Goal: Task Accomplishment & Management: Manage account settings

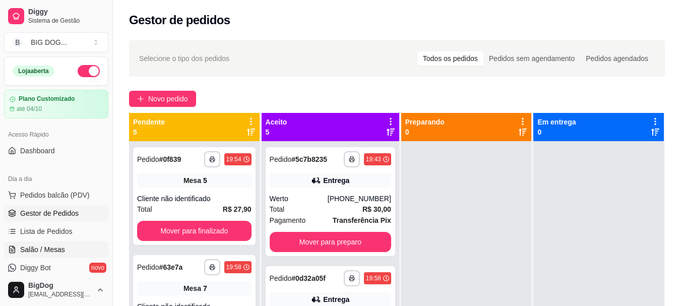
click at [32, 243] on link "Salão / Mesas" at bounding box center [56, 249] width 104 height 16
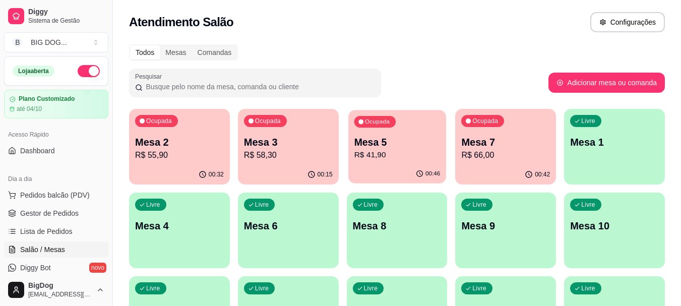
click at [393, 143] on p "Mesa 5" at bounding box center [397, 143] width 86 height 14
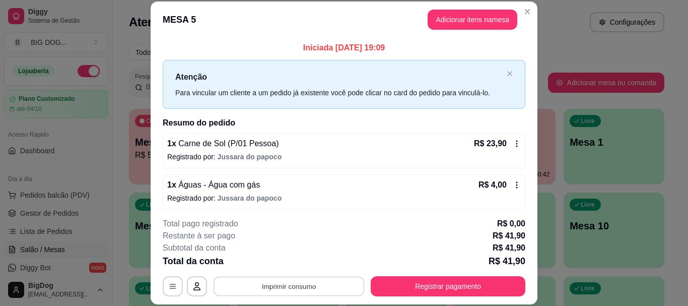
click at [315, 280] on button "Imprimir consumo" at bounding box center [289, 287] width 151 height 20
click at [292, 262] on button "IMPRESSORA" at bounding box center [288, 263] width 71 height 16
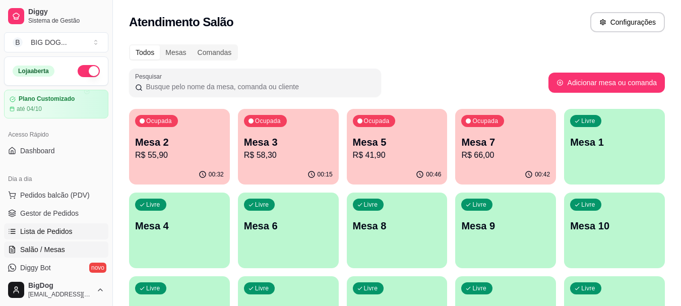
click at [67, 226] on link "Lista de Pedidos" at bounding box center [56, 231] width 104 height 16
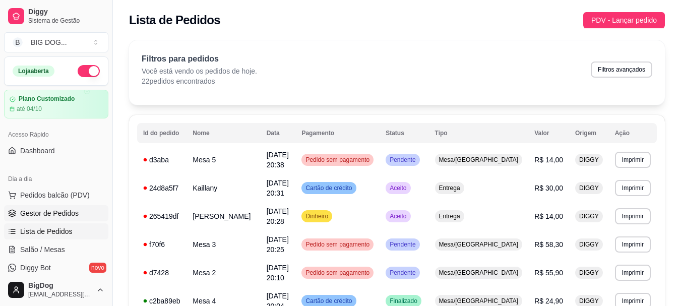
click at [47, 211] on span "Gestor de Pedidos" at bounding box center [49, 213] width 58 height 10
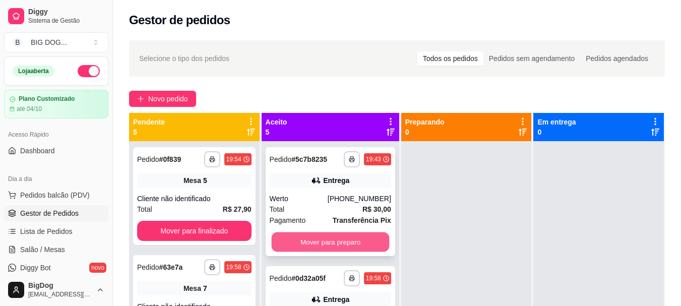
click at [302, 239] on button "Mover para preparo" at bounding box center [330, 242] width 118 height 20
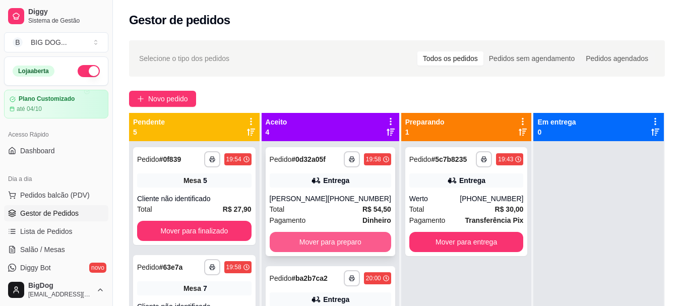
click at [302, 243] on button "Mover para preparo" at bounding box center [330, 242] width 121 height 20
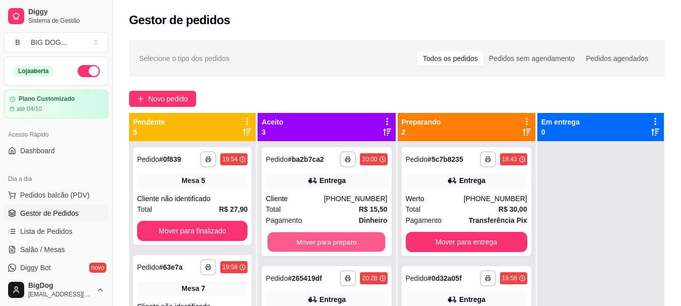
click at [302, 243] on button "Mover para preparo" at bounding box center [327, 242] width 118 height 20
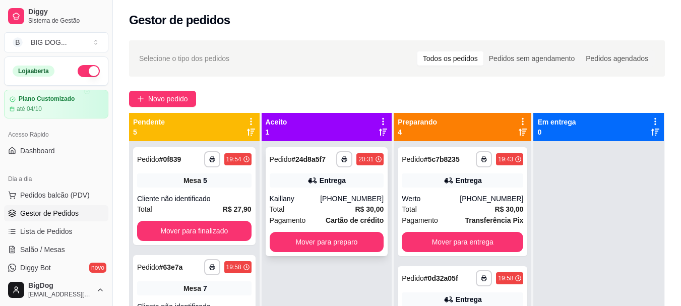
click at [319, 216] on div "Pagamento Cartão de crédito" at bounding box center [327, 220] width 114 height 11
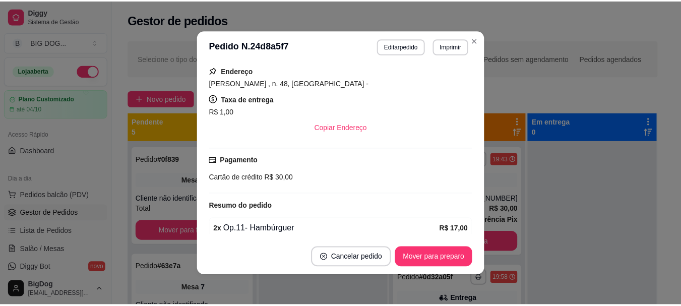
scroll to position [254, 0]
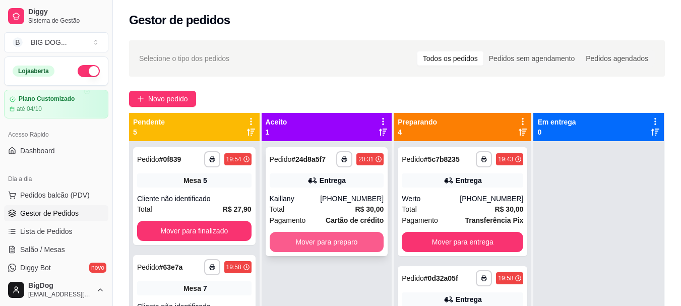
click at [352, 236] on button "Mover para preparo" at bounding box center [327, 242] width 114 height 20
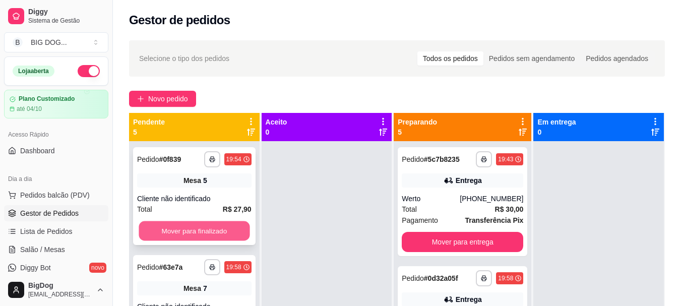
click at [179, 235] on button "Mover para finalizado" at bounding box center [194, 231] width 111 height 20
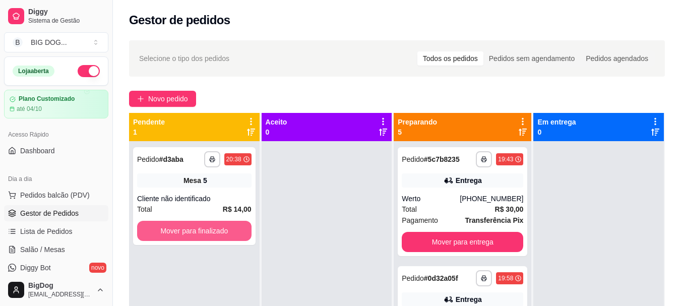
click at [179, 235] on button "Mover para finalizado" at bounding box center [194, 231] width 114 height 20
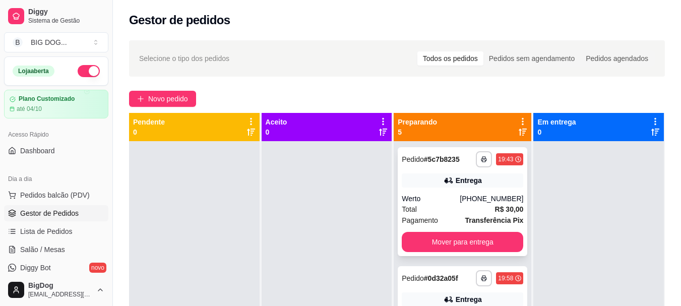
click at [451, 210] on div "Total R$ 30,00" at bounding box center [462, 209] width 121 height 11
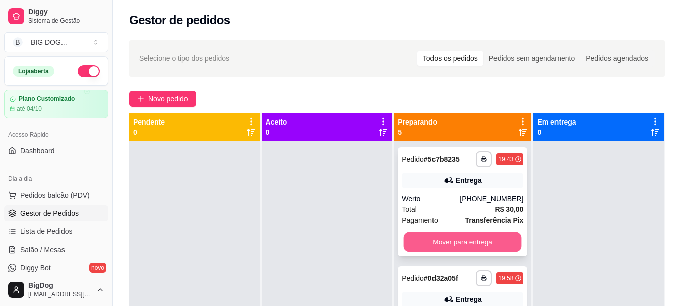
click at [482, 240] on button "Mover para entrega" at bounding box center [463, 242] width 118 height 20
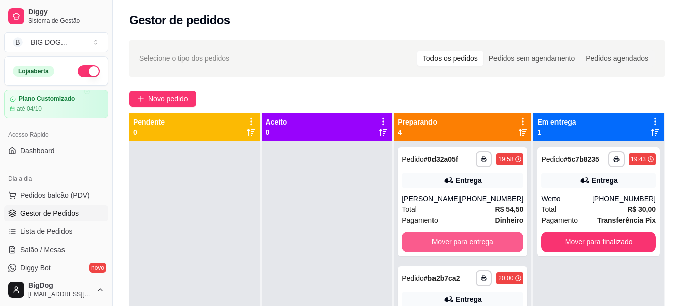
click at [482, 240] on button "Mover para entrega" at bounding box center [462, 242] width 121 height 20
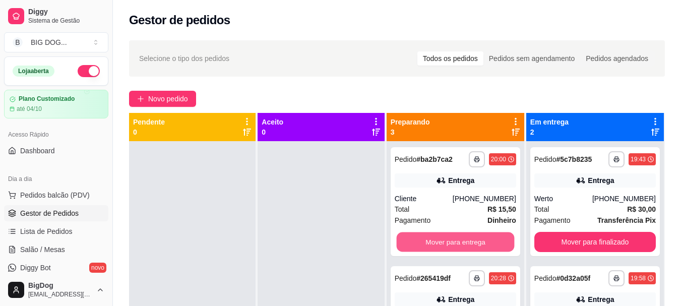
click at [482, 240] on button "Mover para entrega" at bounding box center [455, 242] width 118 height 20
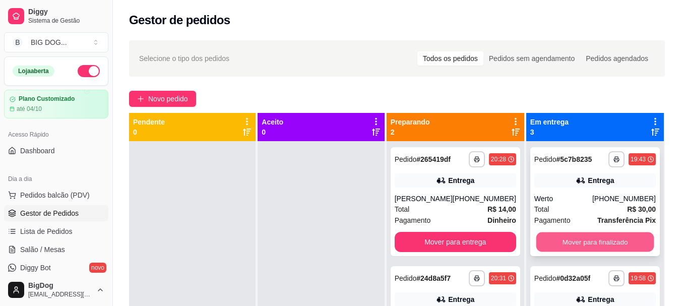
click at [621, 240] on button "Mover para finalizado" at bounding box center [595, 242] width 118 height 20
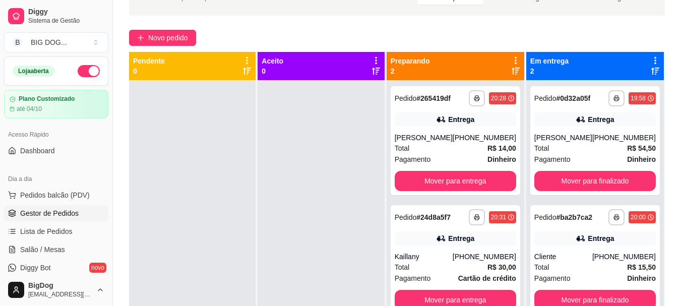
scroll to position [90, 0]
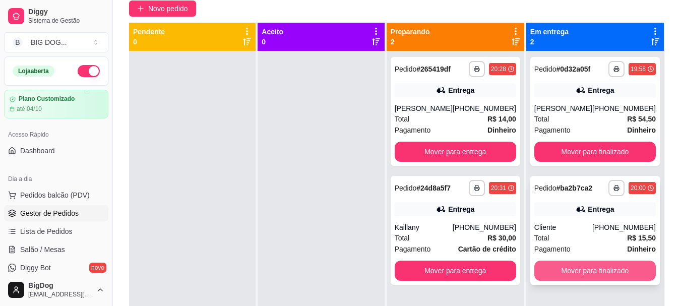
click at [614, 263] on button "Mover para finalizado" at bounding box center [594, 271] width 121 height 20
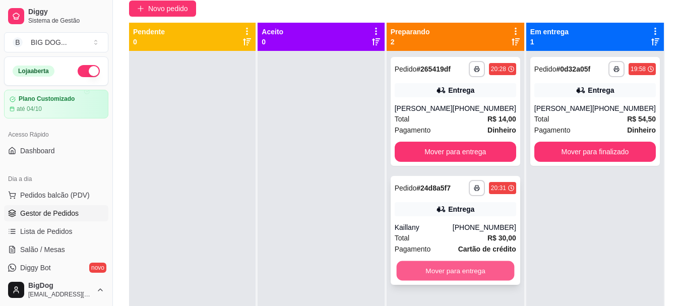
click at [475, 269] on button "Mover para entrega" at bounding box center [455, 271] width 118 height 20
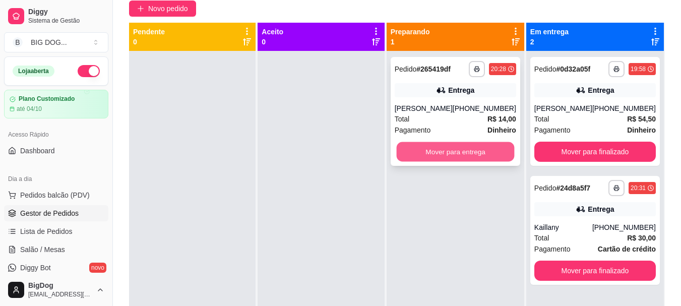
click at [485, 154] on button "Mover para entrega" at bounding box center [455, 152] width 118 height 20
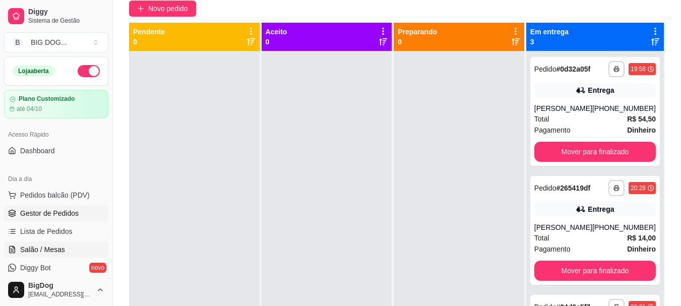
click at [43, 249] on span "Salão / Mesas" at bounding box center [42, 249] width 45 height 10
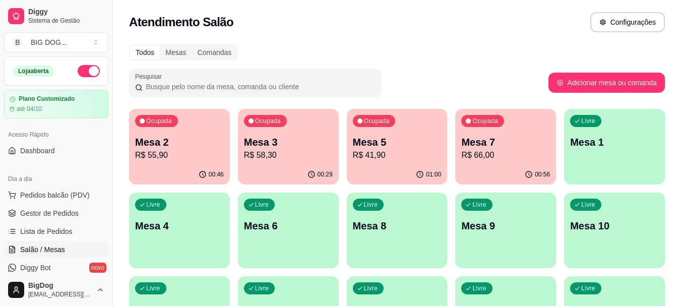
click at [508, 139] on p "Mesa 7" at bounding box center [505, 142] width 89 height 14
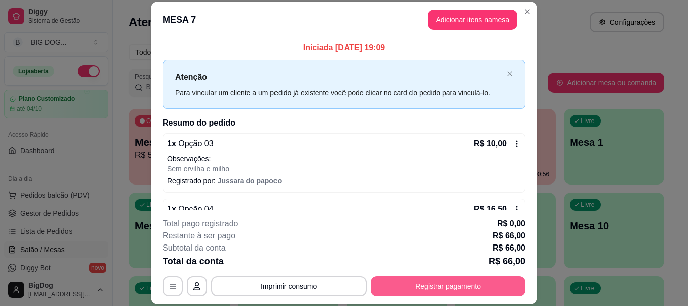
click at [411, 288] on button "Registrar pagamento" at bounding box center [448, 286] width 155 height 20
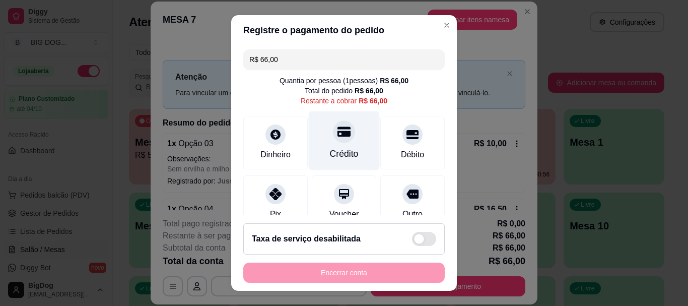
click at [341, 134] on div at bounding box center [344, 132] width 22 height 22
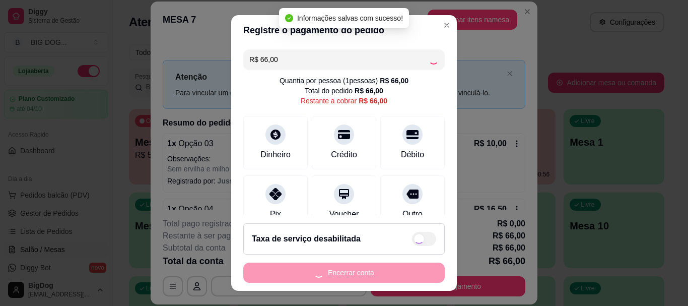
type input "R$ 0,00"
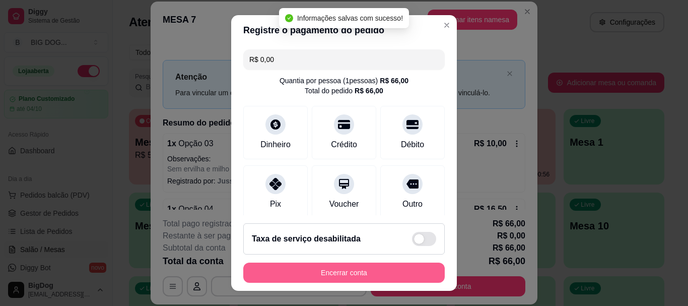
click at [360, 269] on button "Encerrar conta" at bounding box center [344, 273] width 202 height 20
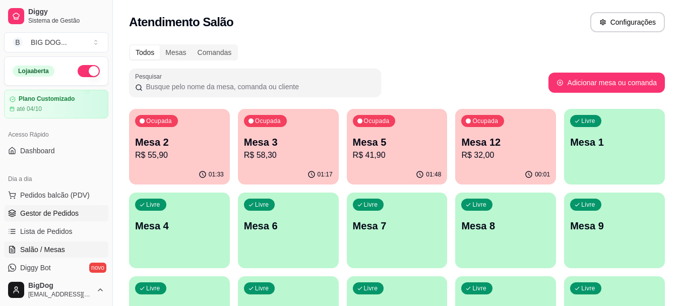
click at [59, 214] on span "Gestor de Pedidos" at bounding box center [49, 213] width 58 height 10
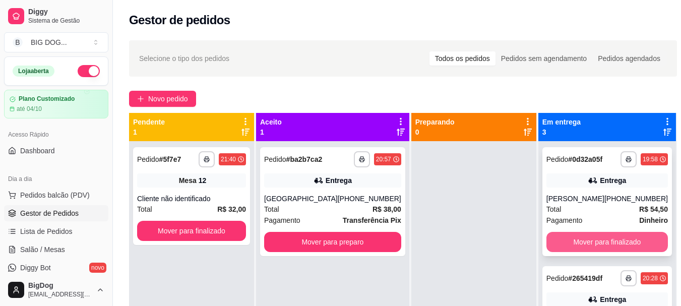
click at [563, 241] on button "Mover para finalizado" at bounding box center [606, 242] width 121 height 20
click at [563, 241] on button "Mover para finalizado" at bounding box center [607, 242] width 118 height 20
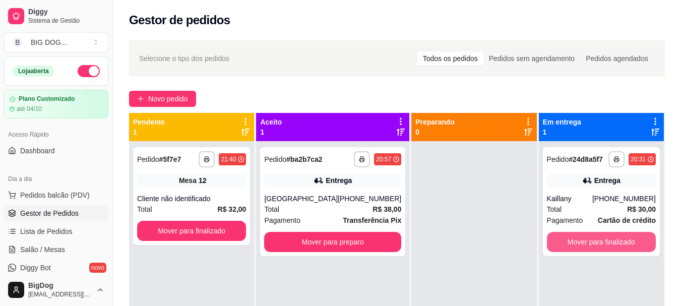
click at [563, 241] on button "Mover para finalizado" at bounding box center [601, 242] width 109 height 20
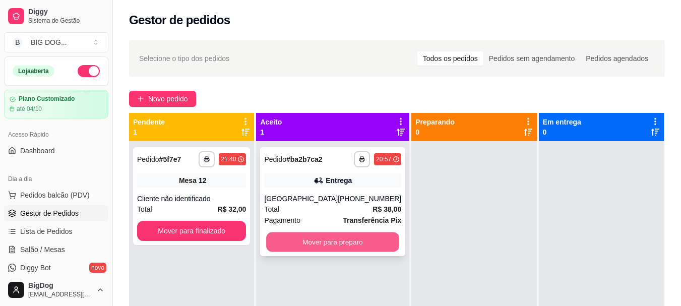
click at [302, 237] on button "Mover para preparo" at bounding box center [332, 242] width 133 height 20
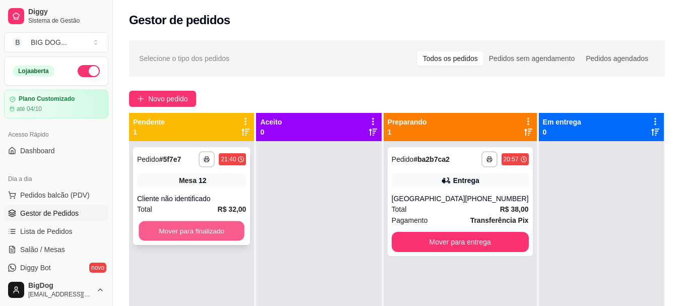
click at [189, 233] on button "Mover para finalizado" at bounding box center [192, 231] width 106 height 20
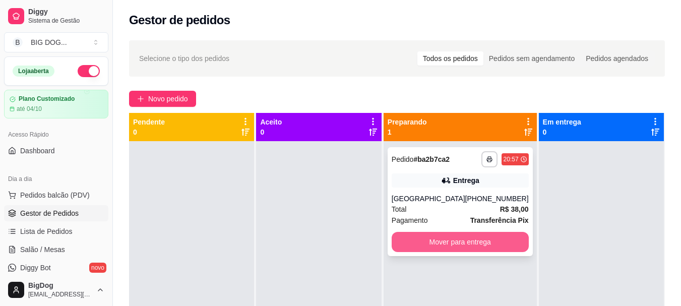
click at [443, 236] on button "Mover para entrega" at bounding box center [460, 242] width 137 height 20
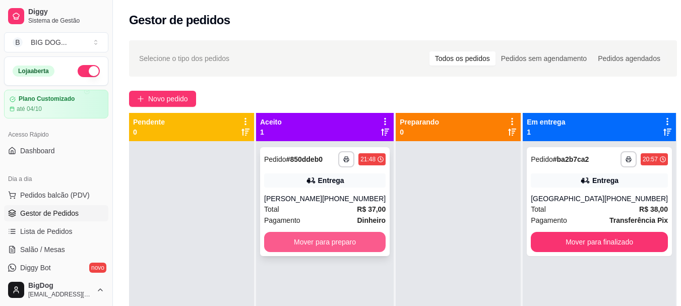
click at [327, 245] on button "Mover para preparo" at bounding box center [324, 242] width 121 height 20
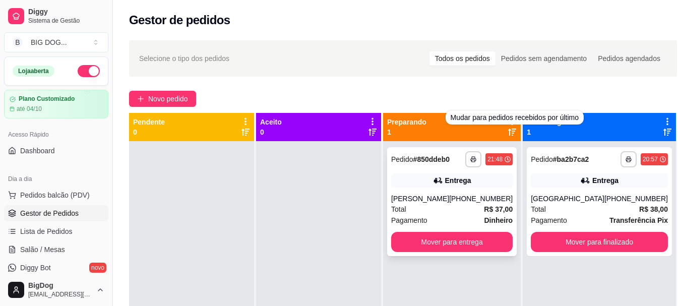
click at [436, 151] on div "**********" at bounding box center [452, 201] width 130 height 109
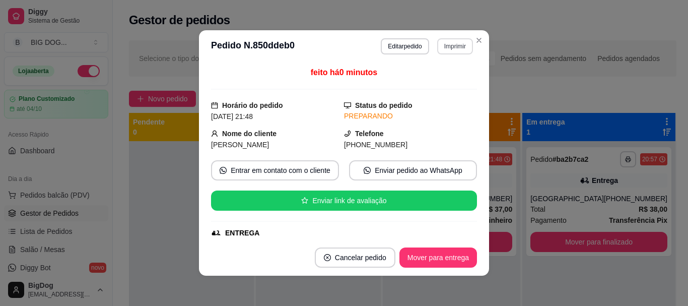
click at [447, 49] on button "Imprimir" at bounding box center [455, 46] width 36 height 16
click at [432, 86] on button "IMPRESSORA" at bounding box center [433, 82] width 73 height 16
click at [453, 41] on button "Imprimir" at bounding box center [455, 46] width 36 height 16
click at [444, 54] on button "Imprimir" at bounding box center [455, 46] width 35 height 16
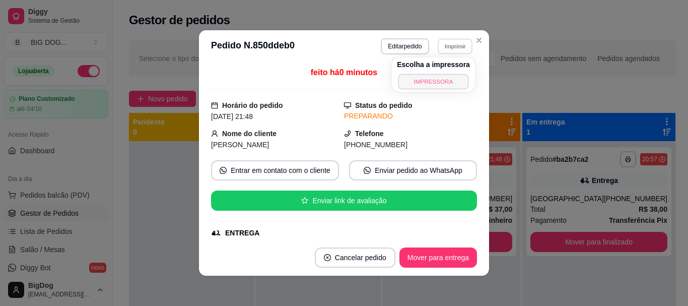
click at [438, 83] on button "IMPRESSORA" at bounding box center [433, 82] width 71 height 16
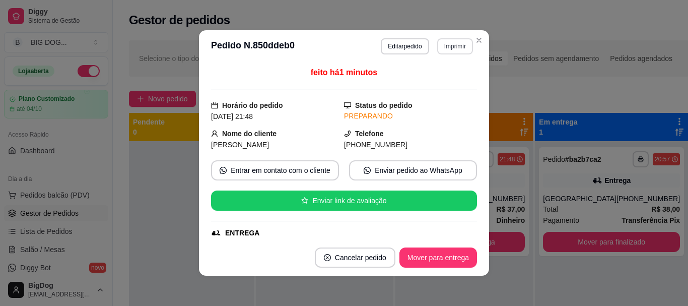
click at [448, 49] on button "Imprimir" at bounding box center [455, 46] width 36 height 16
click at [425, 86] on button "IMPRESSORA" at bounding box center [433, 82] width 73 height 16
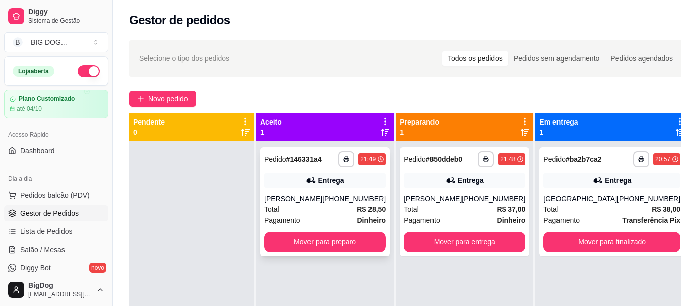
click at [346, 205] on div "Total R$ 28,50" at bounding box center [324, 209] width 121 height 11
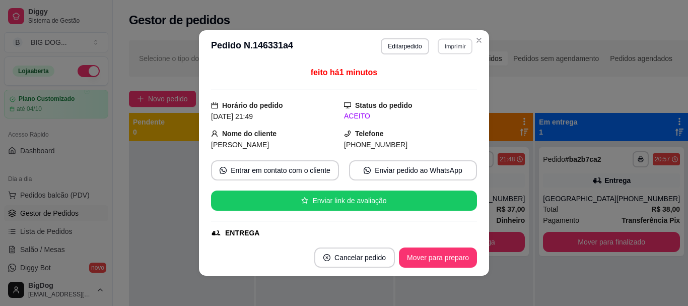
click at [453, 49] on button "Imprimir" at bounding box center [455, 46] width 35 height 16
click at [434, 79] on button "IMPRESSORA" at bounding box center [433, 82] width 71 height 16
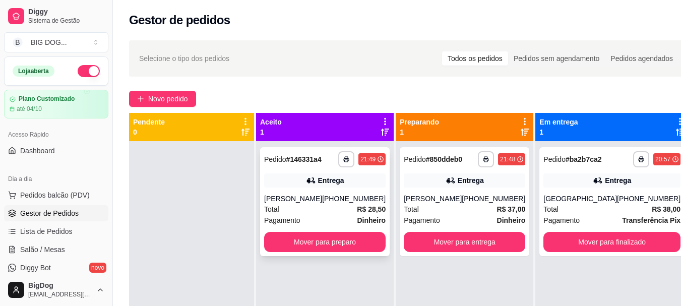
click at [369, 187] on div "Entrega" at bounding box center [324, 180] width 121 height 14
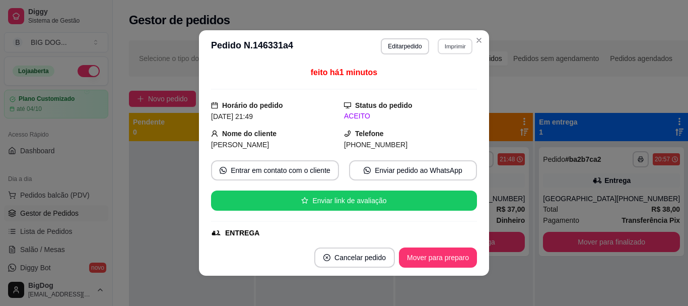
click at [452, 42] on button "Imprimir" at bounding box center [455, 46] width 35 height 16
click at [423, 84] on button "IMPRESSORA" at bounding box center [433, 82] width 73 height 16
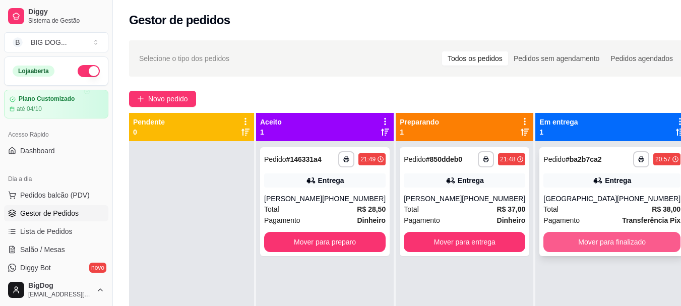
click at [578, 245] on button "Mover para finalizado" at bounding box center [611, 242] width 137 height 20
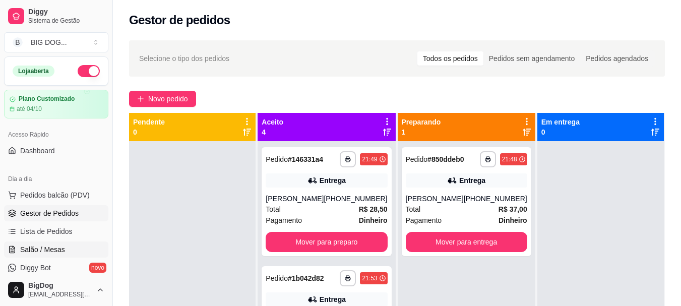
click at [20, 246] on link "Salão / Mesas" at bounding box center [56, 249] width 104 height 16
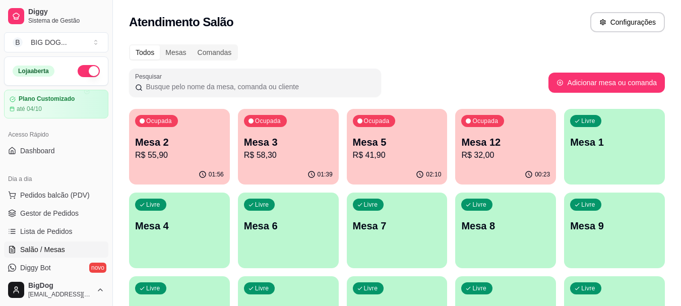
click at [289, 143] on p "Mesa 3" at bounding box center [288, 142] width 89 height 14
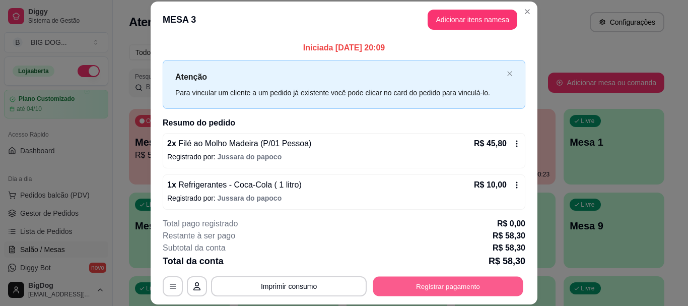
click at [441, 281] on button "Registrar pagamento" at bounding box center [448, 287] width 150 height 20
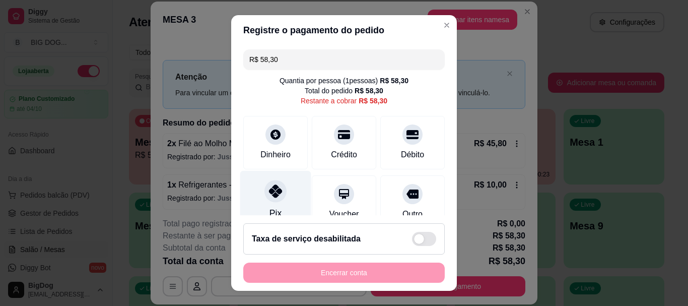
click at [276, 193] on icon at bounding box center [275, 191] width 13 height 13
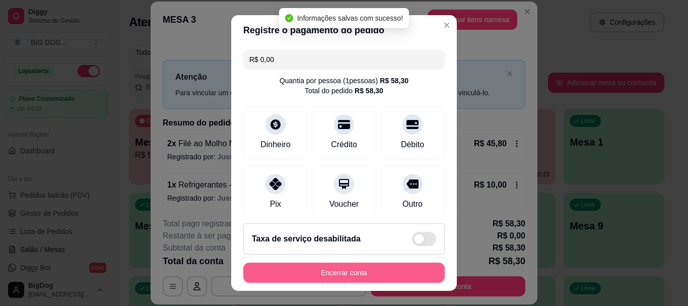
type input "R$ 0,00"
click at [350, 273] on button "Encerrar conta" at bounding box center [344, 273] width 196 height 20
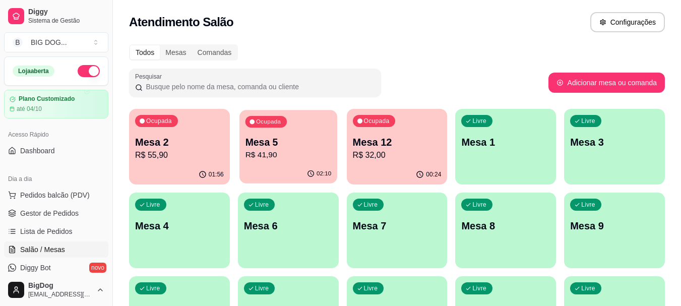
click at [281, 129] on div "Ocupada Mesa 5 R$ 41,90" at bounding box center [288, 137] width 98 height 54
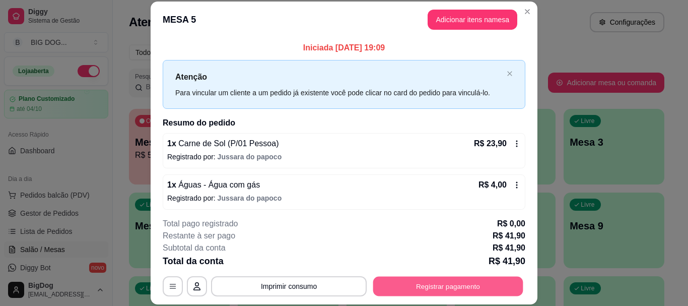
click at [471, 287] on button "Registrar pagamento" at bounding box center [448, 287] width 150 height 20
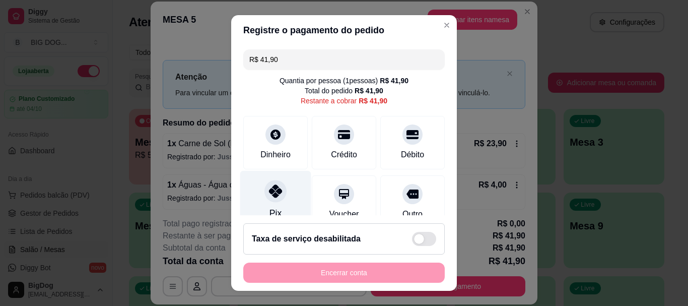
click at [271, 203] on div "Pix" at bounding box center [275, 200] width 71 height 59
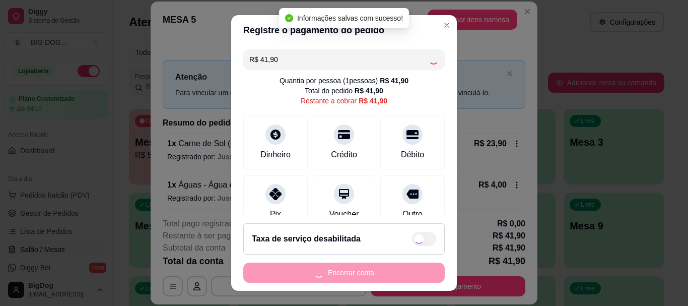
type input "R$ 0,00"
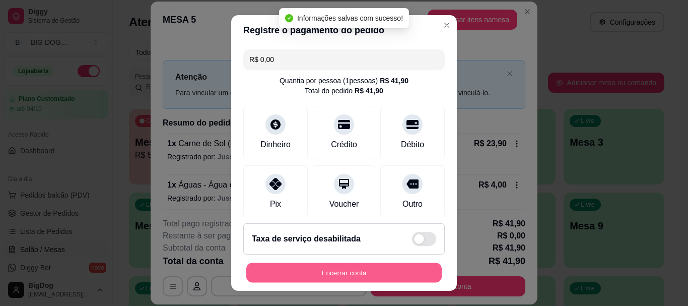
click at [316, 271] on button "Encerrar conta" at bounding box center [344, 273] width 196 height 20
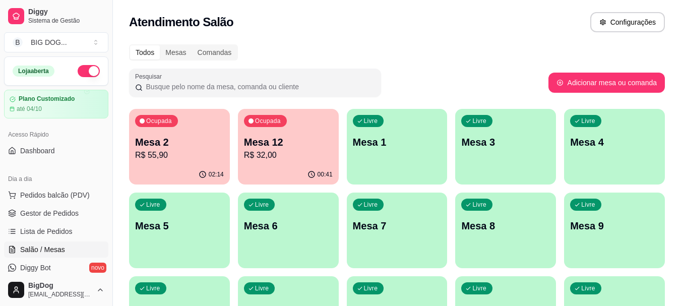
click at [278, 135] on p "Mesa 12" at bounding box center [288, 142] width 89 height 14
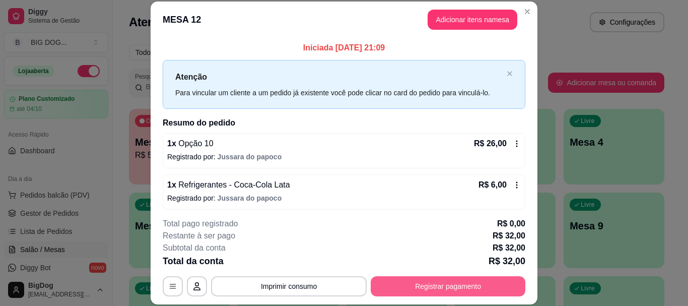
click at [423, 281] on button "Registrar pagamento" at bounding box center [448, 286] width 155 height 20
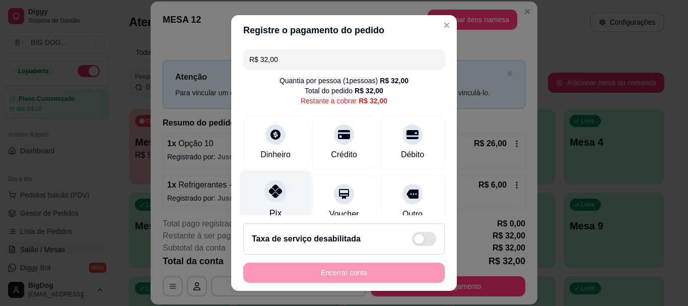
click at [269, 192] on icon at bounding box center [275, 191] width 13 height 13
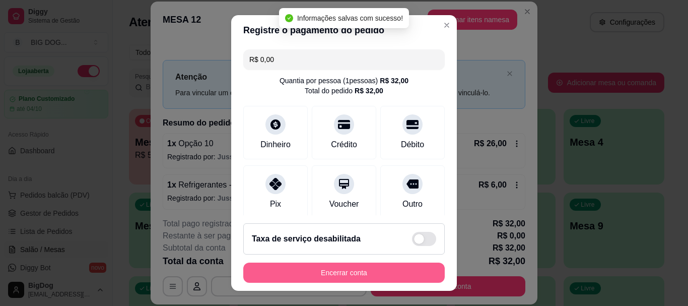
type input "R$ 0,00"
click at [343, 271] on button "Encerrar conta" at bounding box center [344, 273] width 202 height 20
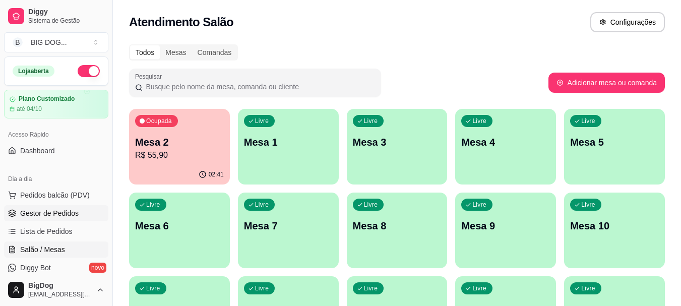
click at [52, 210] on span "Gestor de Pedidos" at bounding box center [49, 213] width 58 height 10
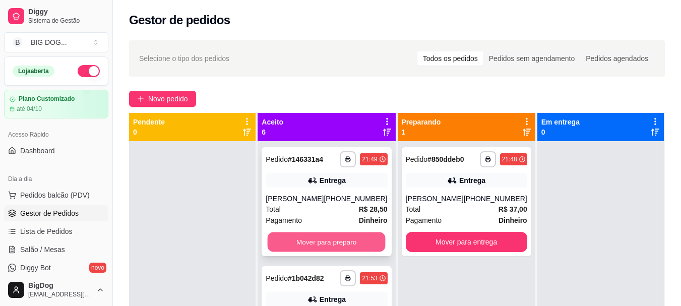
click at [356, 236] on button "Mover para preparo" at bounding box center [327, 242] width 118 height 20
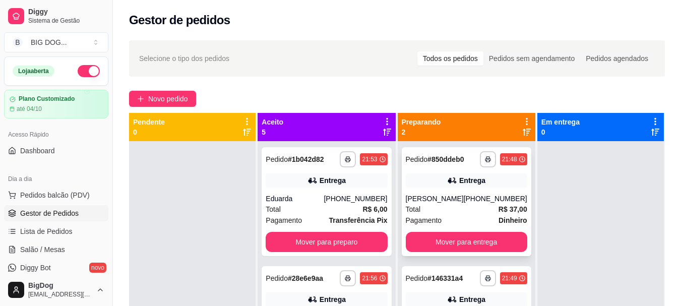
click at [444, 220] on div "Pagamento Dinheiro" at bounding box center [466, 220] width 121 height 11
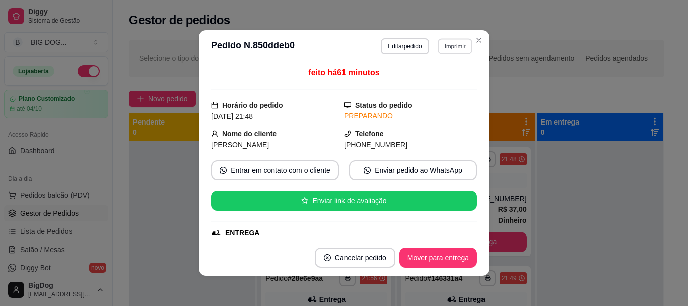
click at [450, 43] on button "Imprimir" at bounding box center [455, 46] width 35 height 16
click at [420, 83] on button "IMPRESSORA" at bounding box center [433, 82] width 71 height 16
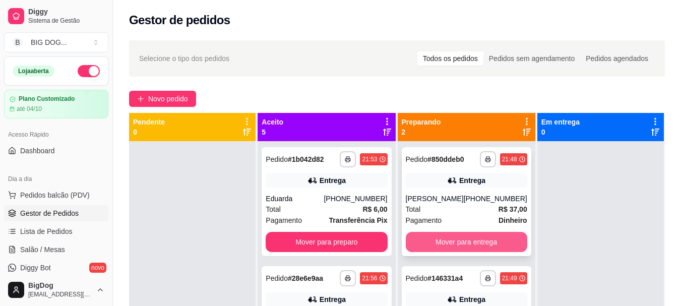
click at [445, 246] on button "Mover para entrega" at bounding box center [466, 242] width 121 height 20
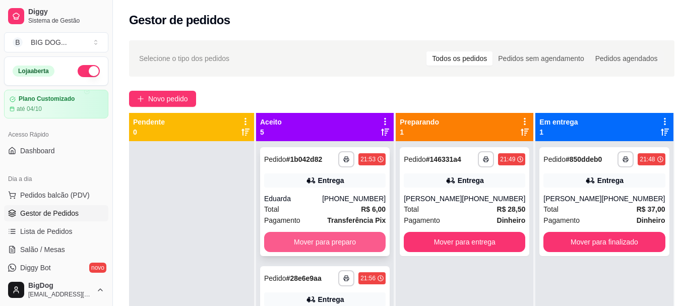
click at [309, 238] on button "Mover para preparo" at bounding box center [324, 242] width 121 height 20
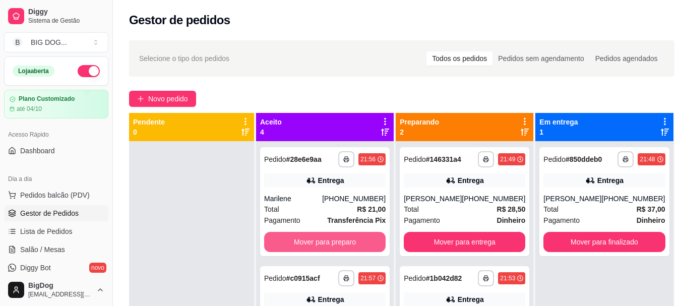
click at [309, 238] on button "Mover para preparo" at bounding box center [324, 242] width 121 height 20
click at [312, 246] on button "Mover para preparo" at bounding box center [325, 242] width 118 height 20
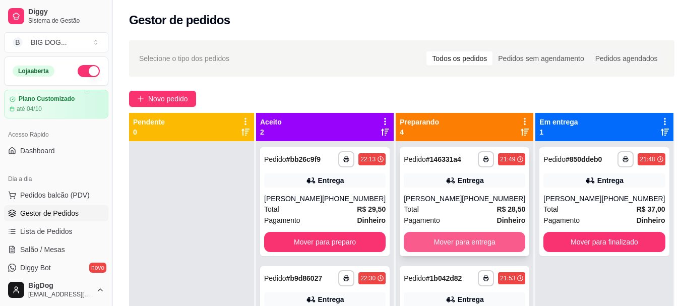
click at [490, 240] on button "Mover para entrega" at bounding box center [464, 242] width 121 height 20
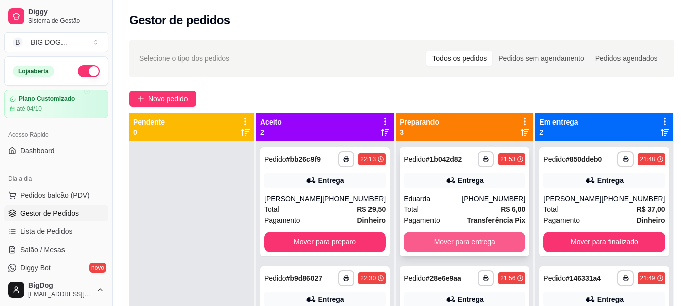
click at [476, 239] on button "Mover para entrega" at bounding box center [464, 242] width 121 height 20
click at [476, 239] on button "Mover para entrega" at bounding box center [465, 242] width 118 height 20
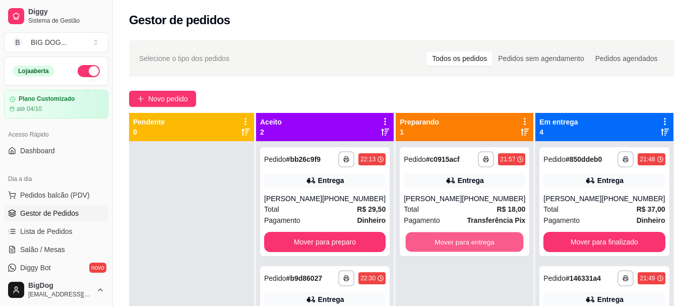
click at [476, 239] on button "Mover para entrega" at bounding box center [465, 242] width 118 height 20
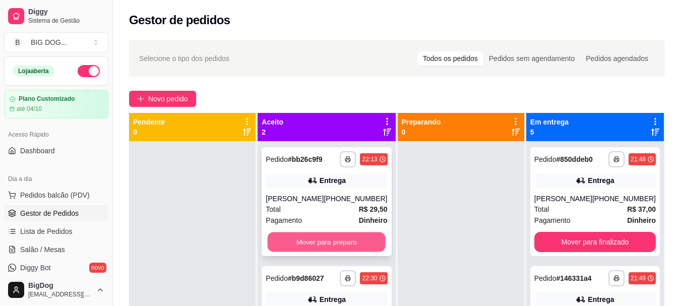
click at [342, 241] on button "Mover para preparo" at bounding box center [327, 242] width 118 height 20
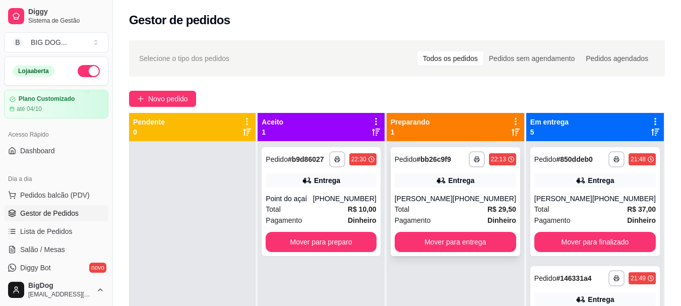
click at [453, 199] on div "[PERSON_NAME]" at bounding box center [424, 199] width 58 height 10
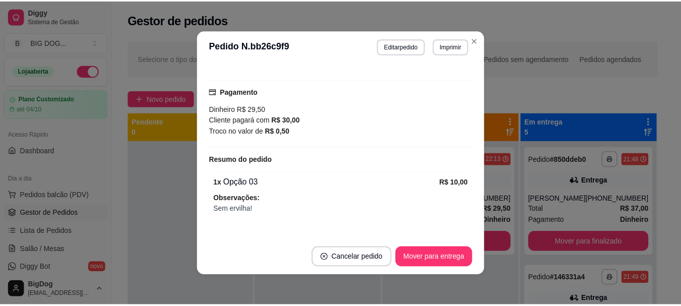
scroll to position [314, 0]
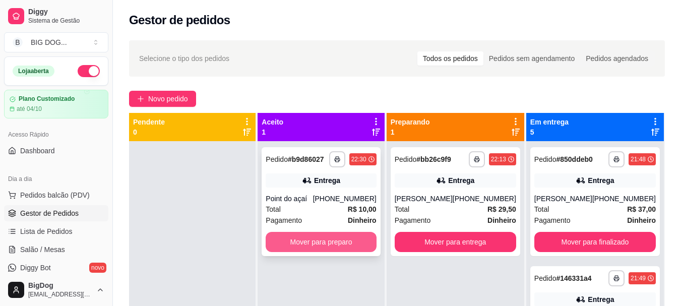
click at [362, 242] on button "Mover para preparo" at bounding box center [321, 242] width 110 height 20
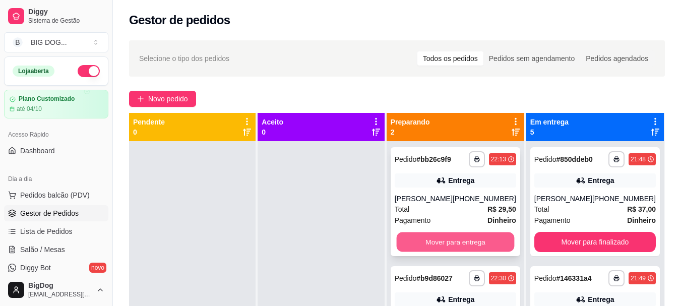
click at [482, 240] on button "Mover para entrega" at bounding box center [455, 242] width 118 height 20
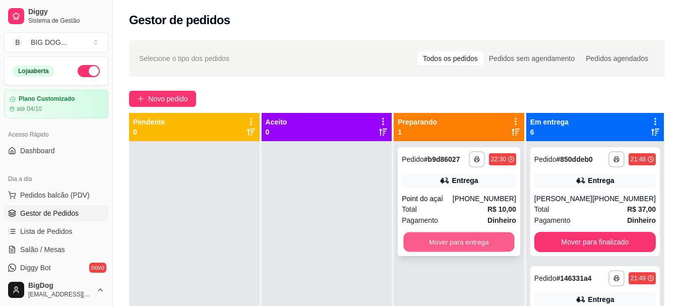
click at [450, 242] on button "Mover para entrega" at bounding box center [459, 242] width 111 height 20
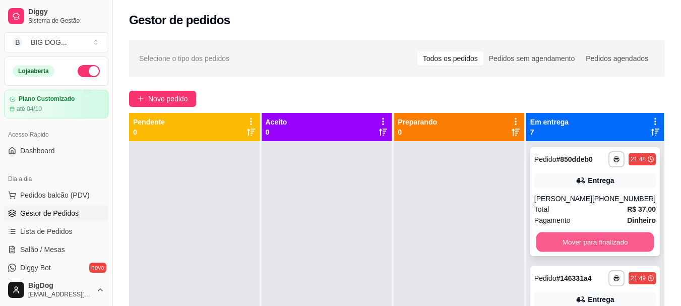
click at [574, 249] on button "Mover para finalizado" at bounding box center [595, 242] width 118 height 20
click at [574, 249] on button "Mover para finalizado" at bounding box center [594, 242] width 121 height 20
click at [574, 249] on button "Mover para finalizado" at bounding box center [595, 242] width 118 height 20
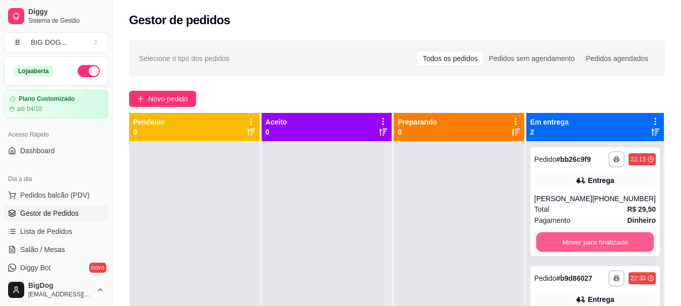
click at [574, 249] on button "Mover para finalizado" at bounding box center [595, 242] width 118 height 20
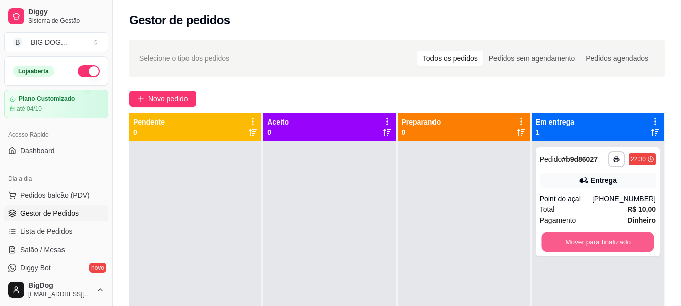
click at [574, 249] on button "Mover para finalizado" at bounding box center [597, 242] width 112 height 20
